Goal: Submit feedback/report problem: Submit feedback/report problem

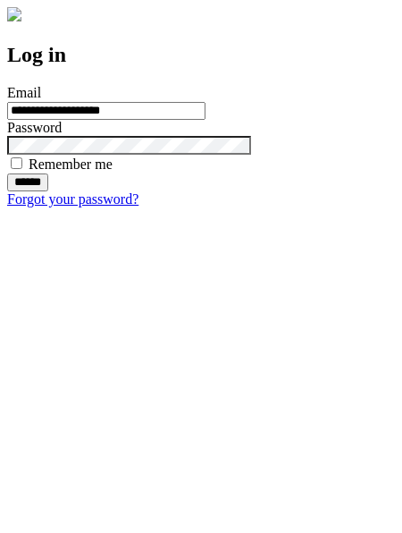
type input "**********"
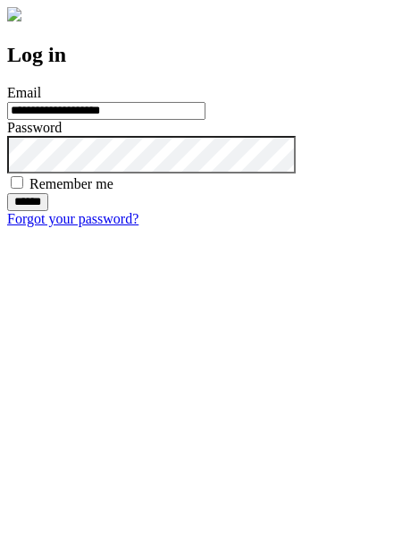
click at [48, 211] on input "******" at bounding box center [27, 202] width 41 height 18
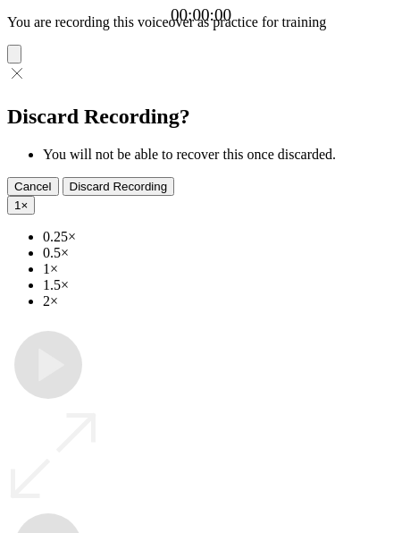
type input "**********"
